Goal: Task Accomplishment & Management: Complete application form

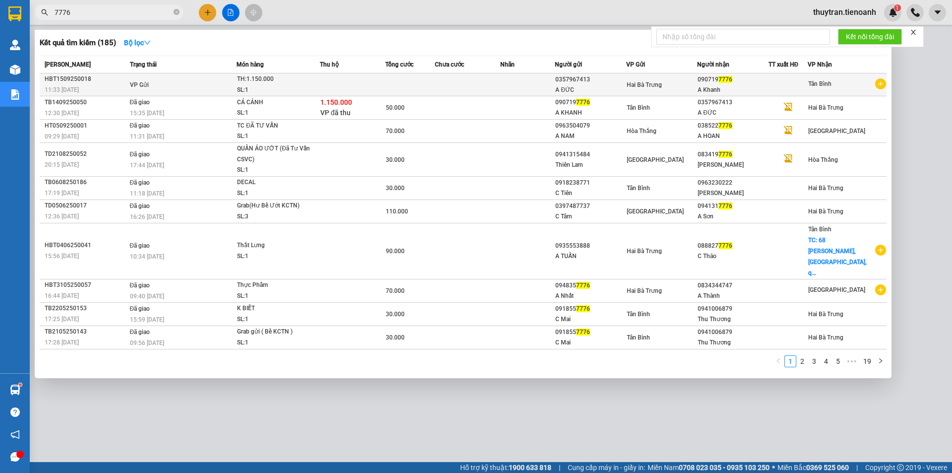
type input "7776"
click at [493, 84] on td at bounding box center [467, 84] width 65 height 23
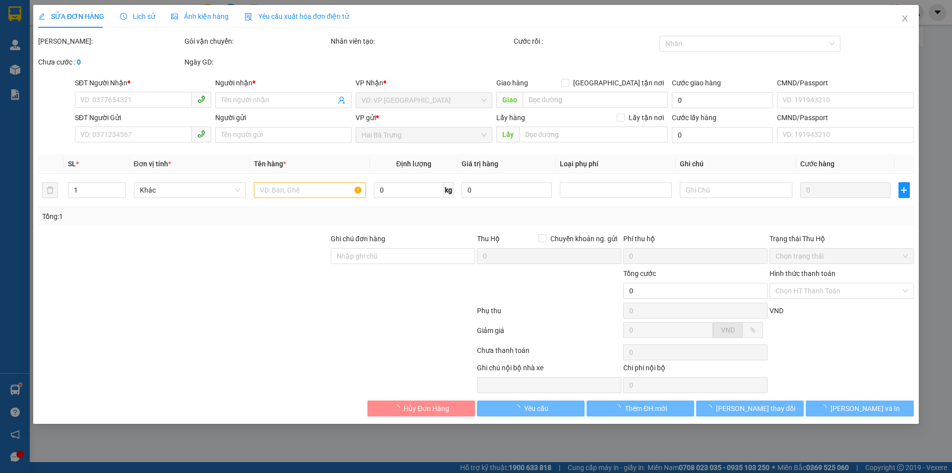
type input "0907197776"
type input "A Khanh"
type input "0357967413"
type input "A ĐỨC"
type input "TB1409250050"
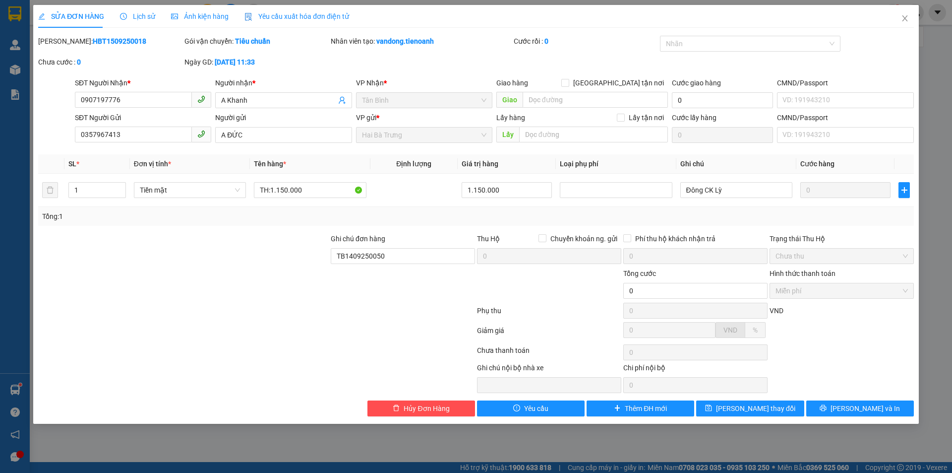
click at [136, 17] on span "Lịch sử" at bounding box center [137, 16] width 35 height 8
